Goal: Information Seeking & Learning: Learn about a topic

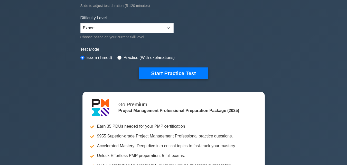
scroll to position [154, 0]
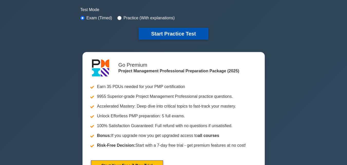
click at [168, 35] on button "Start Practice Test" at bounding box center [173, 34] width 69 height 12
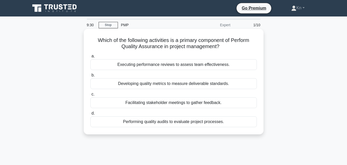
click at [202, 85] on div "Developing quality metrics to measure deliverable standards." at bounding box center [174, 83] width 167 height 11
click at [91, 77] on input "b. Developing quality metrics to measure deliverable standards." at bounding box center [91, 75] width 0 height 3
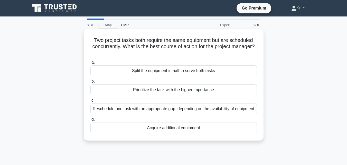
click at [152, 112] on div "Reschedule one task with an appropriate gap, depending on the availability of e…" at bounding box center [174, 108] width 167 height 11
click at [91, 102] on input "c. Reschedule one task with an appropriate gap, depending on the availability o…" at bounding box center [91, 100] width 0 height 3
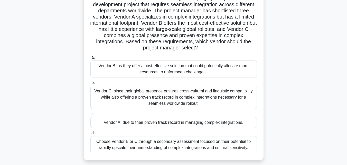
scroll to position [51, 0]
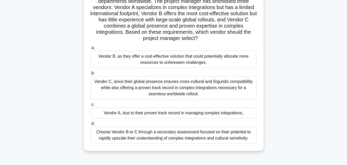
click at [153, 94] on div "Vendor C, since their global presence ensures cross-cultural and linguistic com…" at bounding box center [174, 87] width 167 height 23
click at [91, 75] on input "b. Vendor C, since their global presence ensures cross-cultural and linguistic …" at bounding box center [91, 72] width 0 height 3
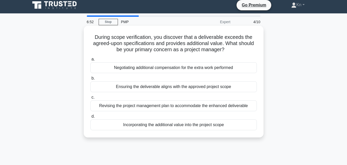
scroll to position [0, 0]
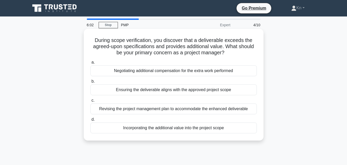
click at [195, 91] on div "Ensuring the deliverable aligns with the approved project scope" at bounding box center [174, 89] width 167 height 11
click at [91, 83] on input "b. Ensuring the deliverable aligns with the approved project scope" at bounding box center [91, 81] width 0 height 3
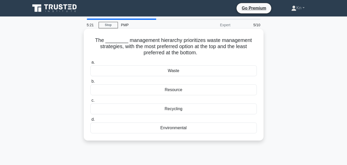
click at [182, 126] on div "Environmental" at bounding box center [174, 127] width 167 height 11
click at [91, 121] on input "d. Environmental" at bounding box center [91, 119] width 0 height 3
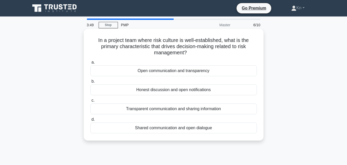
click at [173, 89] on div "Honest discussion and open notifications" at bounding box center [174, 89] width 167 height 11
click at [91, 83] on input "b. Honest discussion and open notifications" at bounding box center [91, 81] width 0 height 3
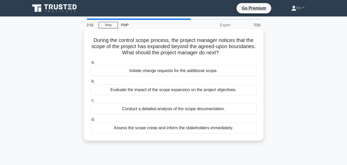
click at [150, 89] on div "Evaluate the impact of the scope expansion on the project objectives." at bounding box center [174, 89] width 167 height 11
click at [91, 83] on input "b. Evaluate the impact of the scope expansion on the project objectives." at bounding box center [91, 81] width 0 height 3
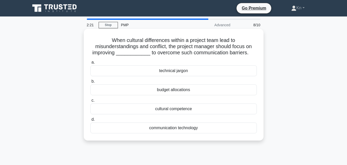
click at [188, 111] on div "cultural competence" at bounding box center [174, 108] width 167 height 11
click at [91, 102] on input "c. cultural competence" at bounding box center [91, 100] width 0 height 3
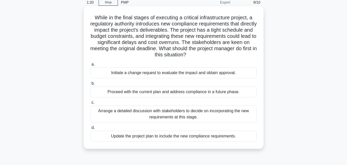
scroll to position [26, 0]
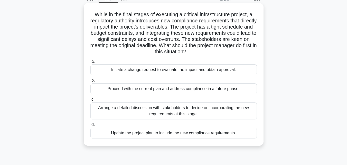
click at [166, 68] on div "Initiate a change request to evaluate the impact and obtain approval." at bounding box center [174, 69] width 167 height 11
click at [91, 63] on input "a. Initiate a change request to evaluate the impact and obtain approval." at bounding box center [91, 61] width 0 height 3
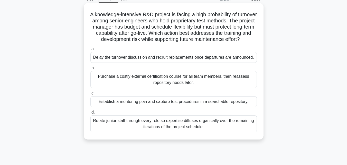
click at [151, 107] on div "Establish a mentoring plan and capture test procedures in a searchable reposito…" at bounding box center [174, 101] width 167 height 11
click at [91, 95] on input "c. Establish a mentoring plan and capture test procedures in a searchable repos…" at bounding box center [91, 93] width 0 height 3
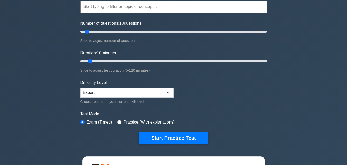
scroll to position [77, 0]
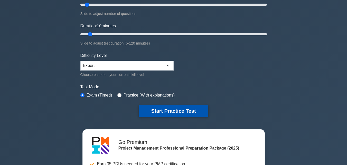
click at [155, 109] on button "Start Practice Test" at bounding box center [173, 111] width 69 height 12
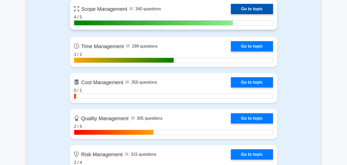
scroll to position [386, 0]
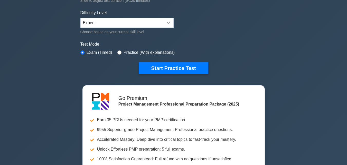
scroll to position [180, 0]
